Goal: Task Accomplishment & Management: Use online tool/utility

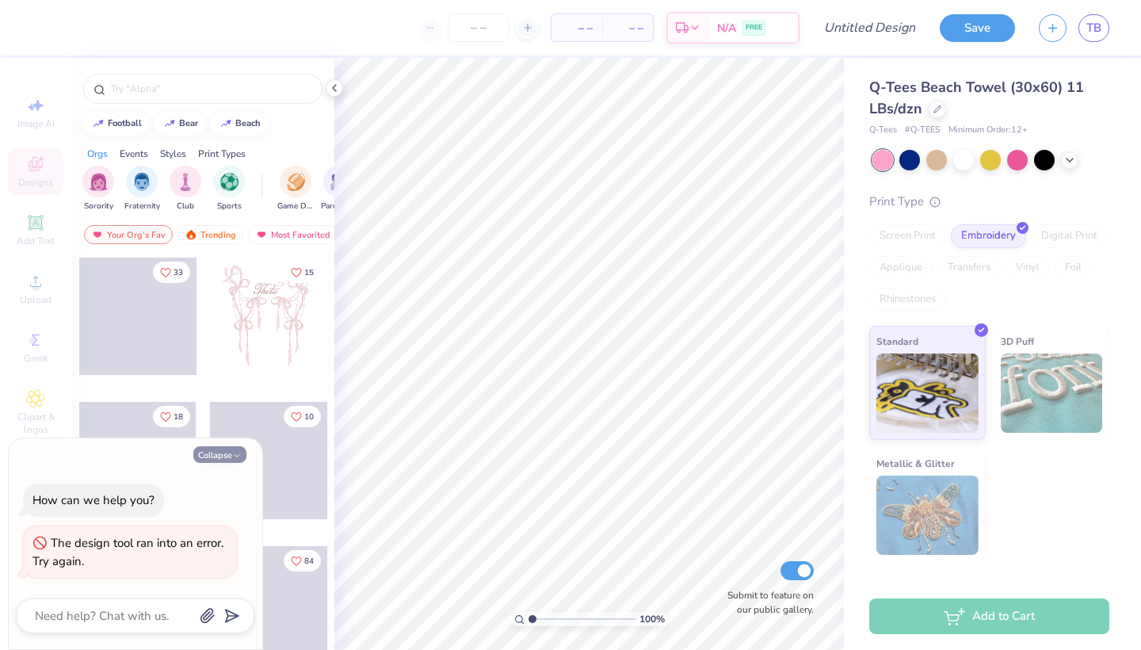
click at [231, 450] on button "Collapse" at bounding box center [219, 454] width 53 height 17
type textarea "x"
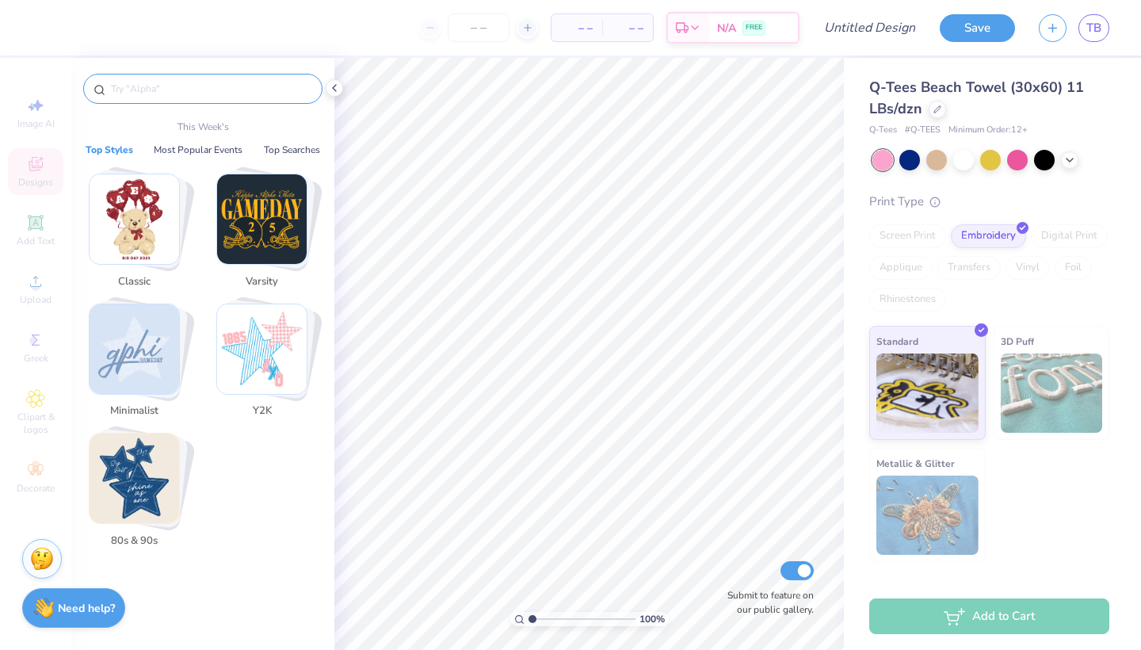
click at [192, 85] on input "text" at bounding box center [210, 89] width 203 height 16
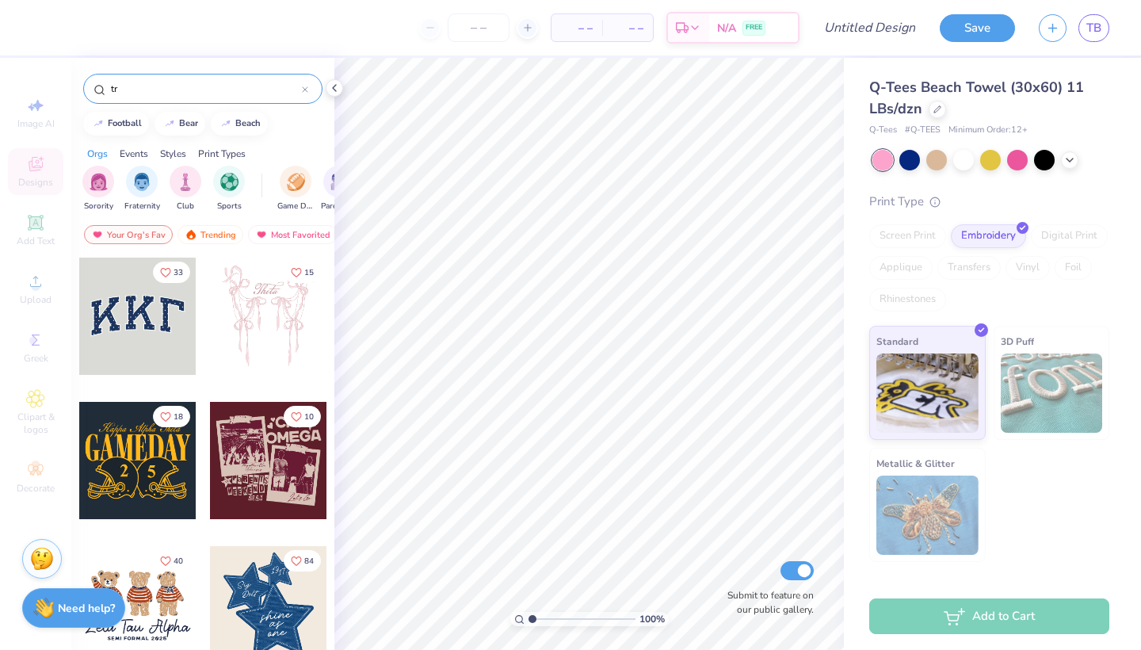
type input "t"
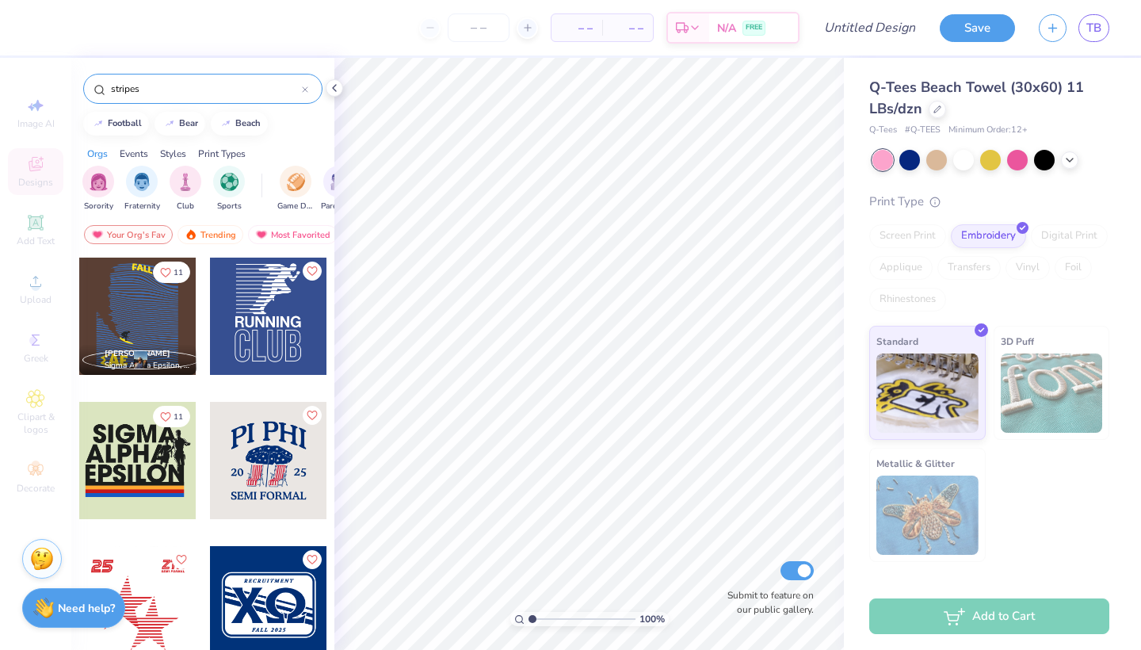
type input "stripes"
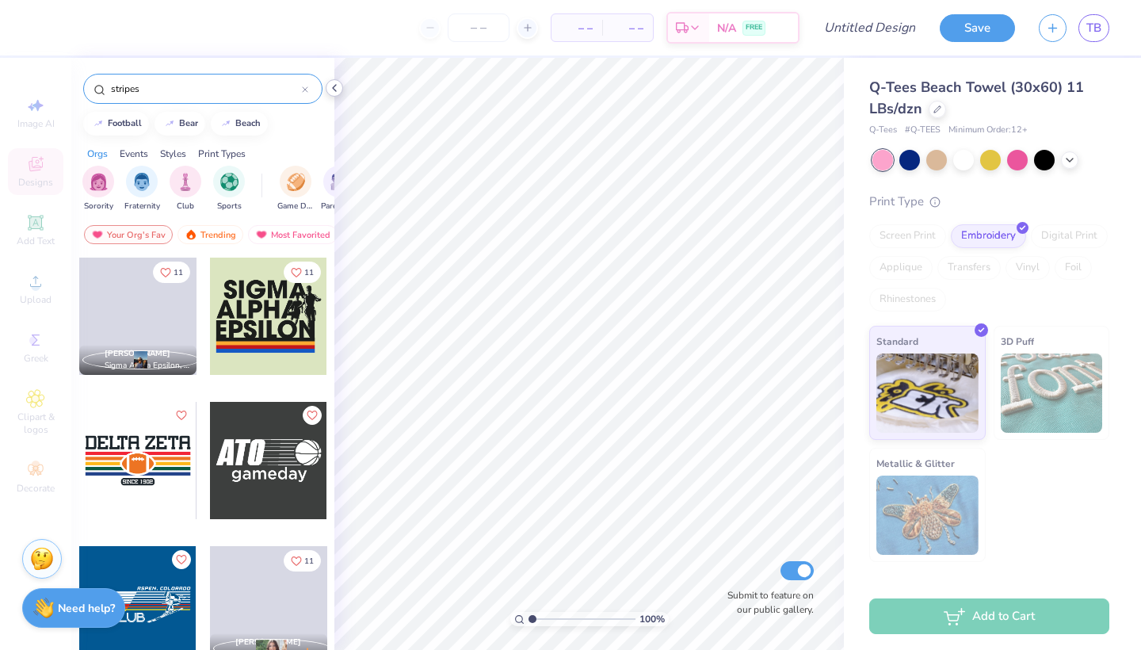
click at [330, 86] on icon at bounding box center [334, 88] width 13 height 13
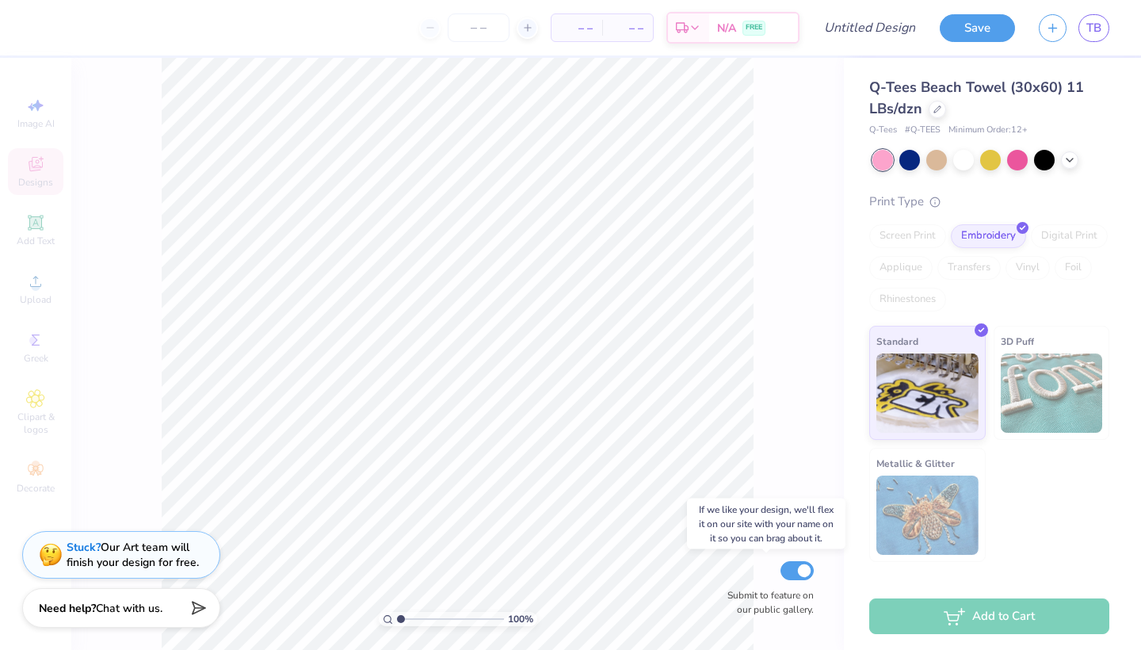
click at [798, 566] on input "Submit to feature on our public gallery." at bounding box center [796, 570] width 33 height 19
checkbox input "false"
